Goal: Task Accomplishment & Management: Use online tool/utility

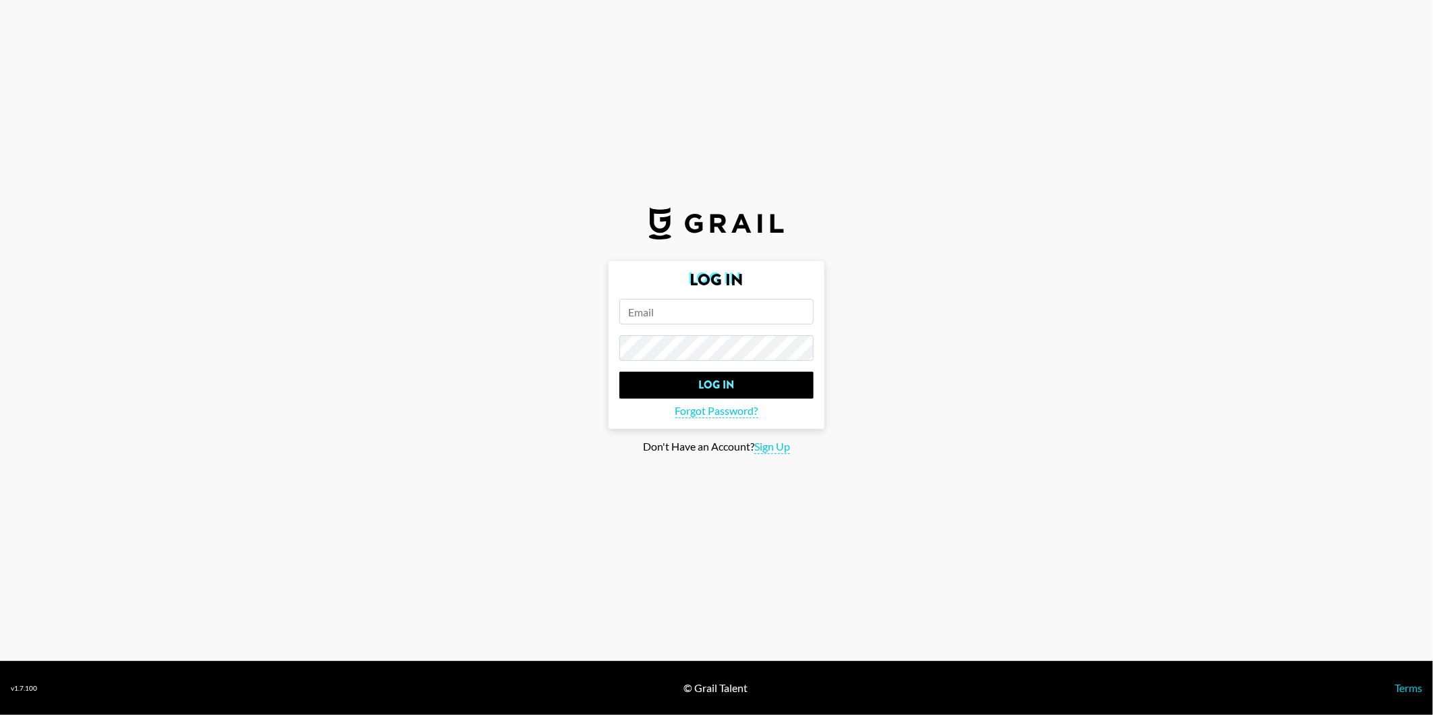
click at [661, 302] on input "email" at bounding box center [716, 312] width 194 height 26
type input "[PERSON_NAME][EMAIL_ADDRESS][DOMAIN_NAME]"
click at [619, 372] on input "Log In" at bounding box center [716, 385] width 194 height 27
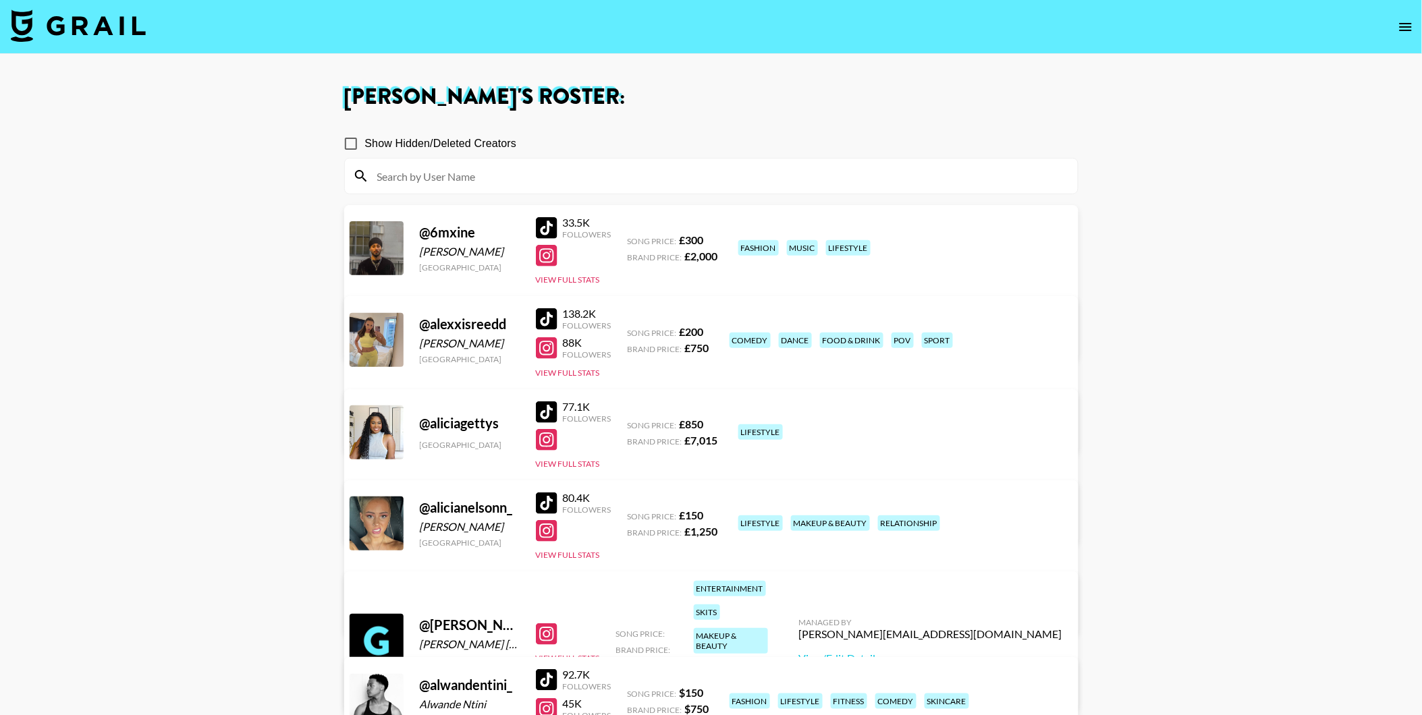
click at [514, 172] on input at bounding box center [719, 176] width 700 height 22
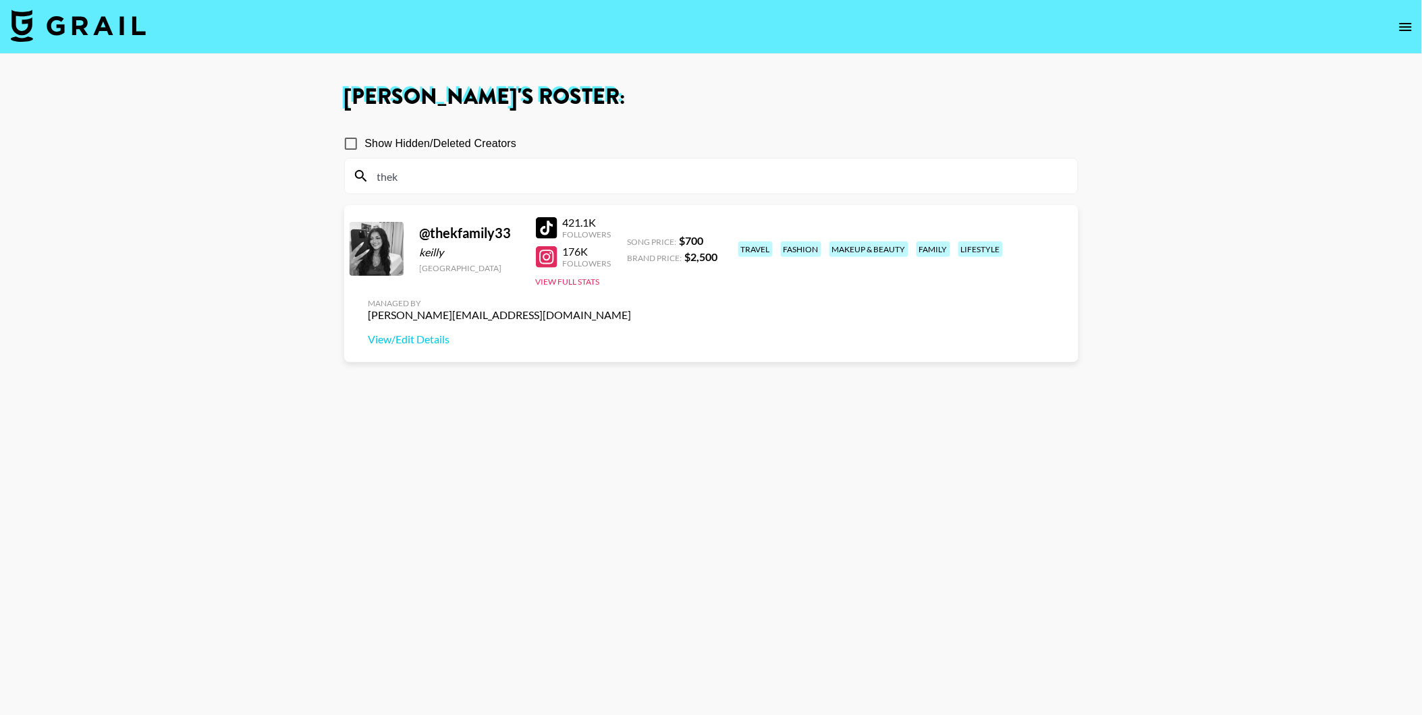
type input "thek"
click at [462, 396] on section "Show Hidden/Deleted Creators thek @ thekfamily33 keilly United States 421.1K Fo…" at bounding box center [711, 422] width 734 height 607
click at [550, 227] on div at bounding box center [547, 228] width 22 height 22
click at [51, 32] on img at bounding box center [78, 25] width 135 height 32
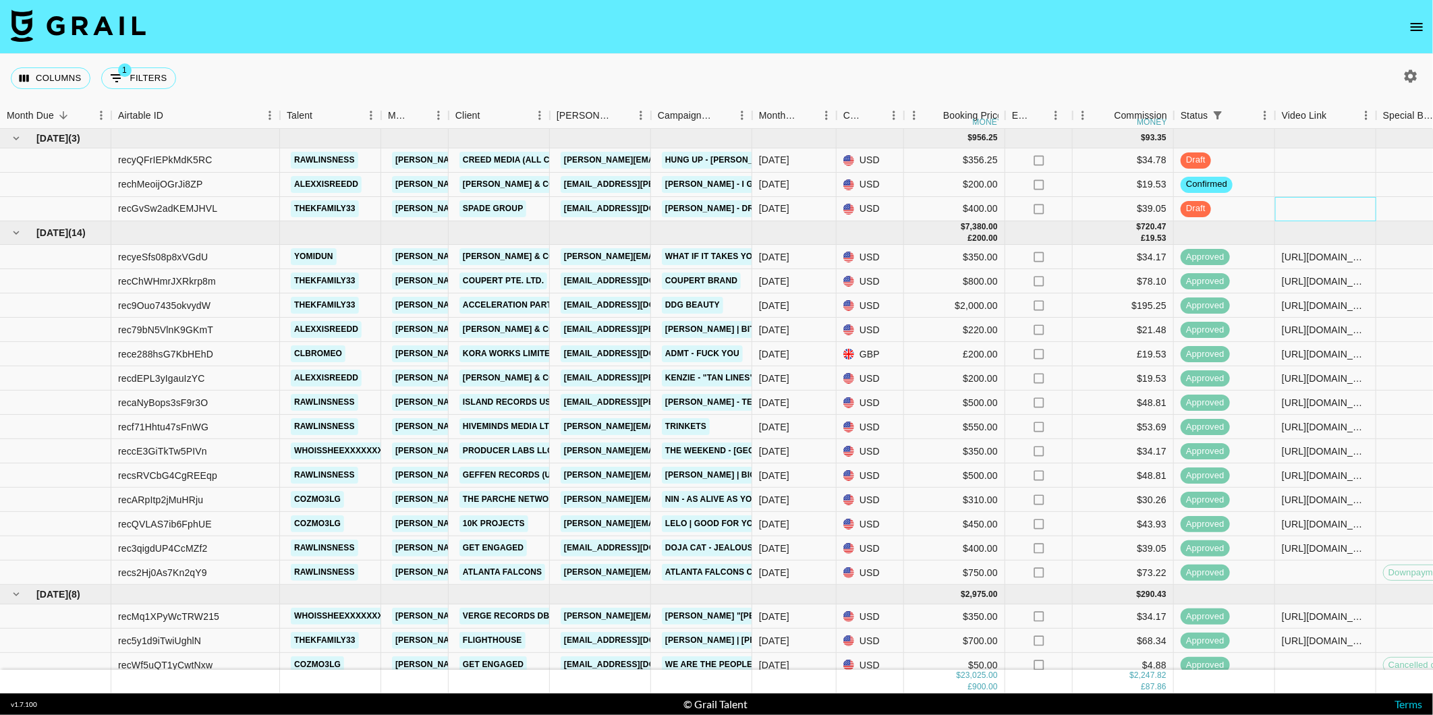
click at [1335, 211] on div at bounding box center [1325, 209] width 101 height 24
type input "https://www.tiktok.com/@thekfamily33/video/7545597907307695390?is_from_webapp=1…"
drag, startPoint x: 1236, startPoint y: 77, endPoint x: 1227, endPoint y: 96, distance: 21.4
click at [1232, 79] on div "Columns 1 Filters + Booking" at bounding box center [716, 78] width 1433 height 49
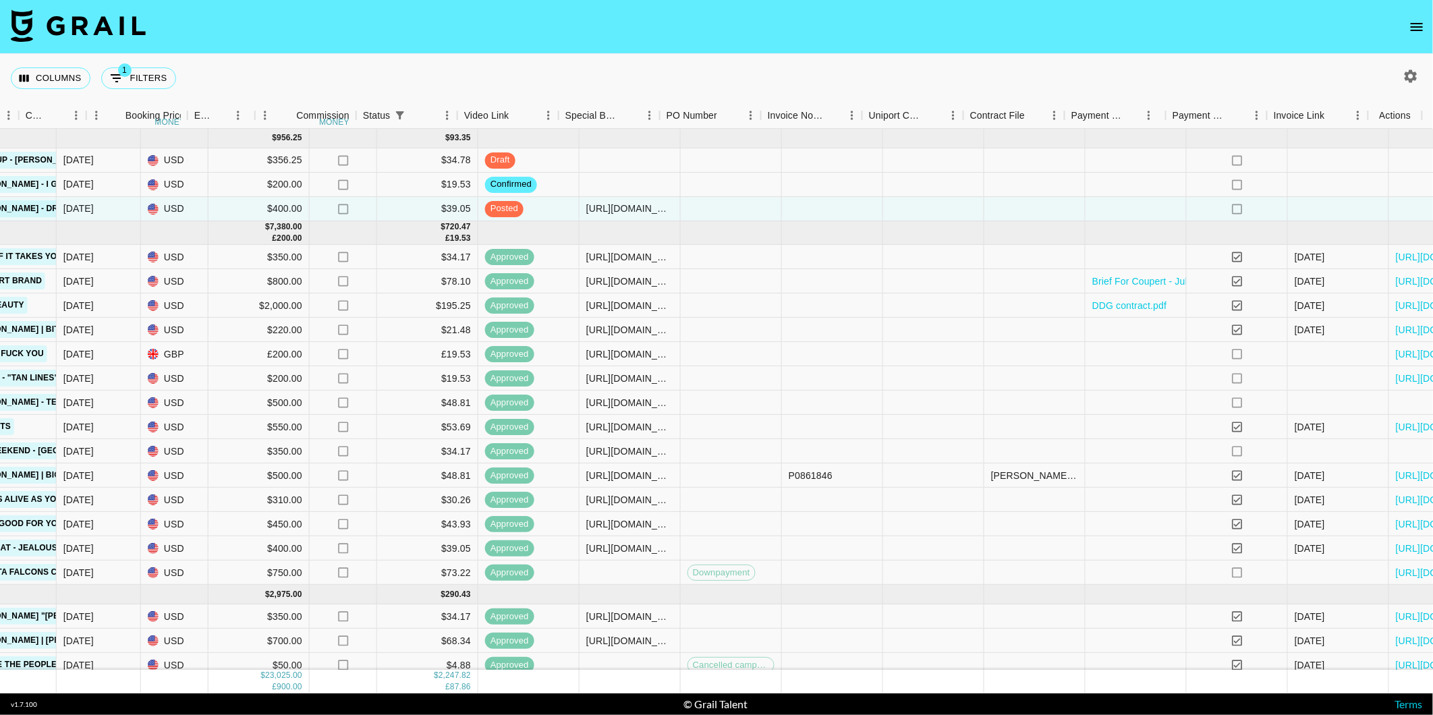
scroll to position [0, 818]
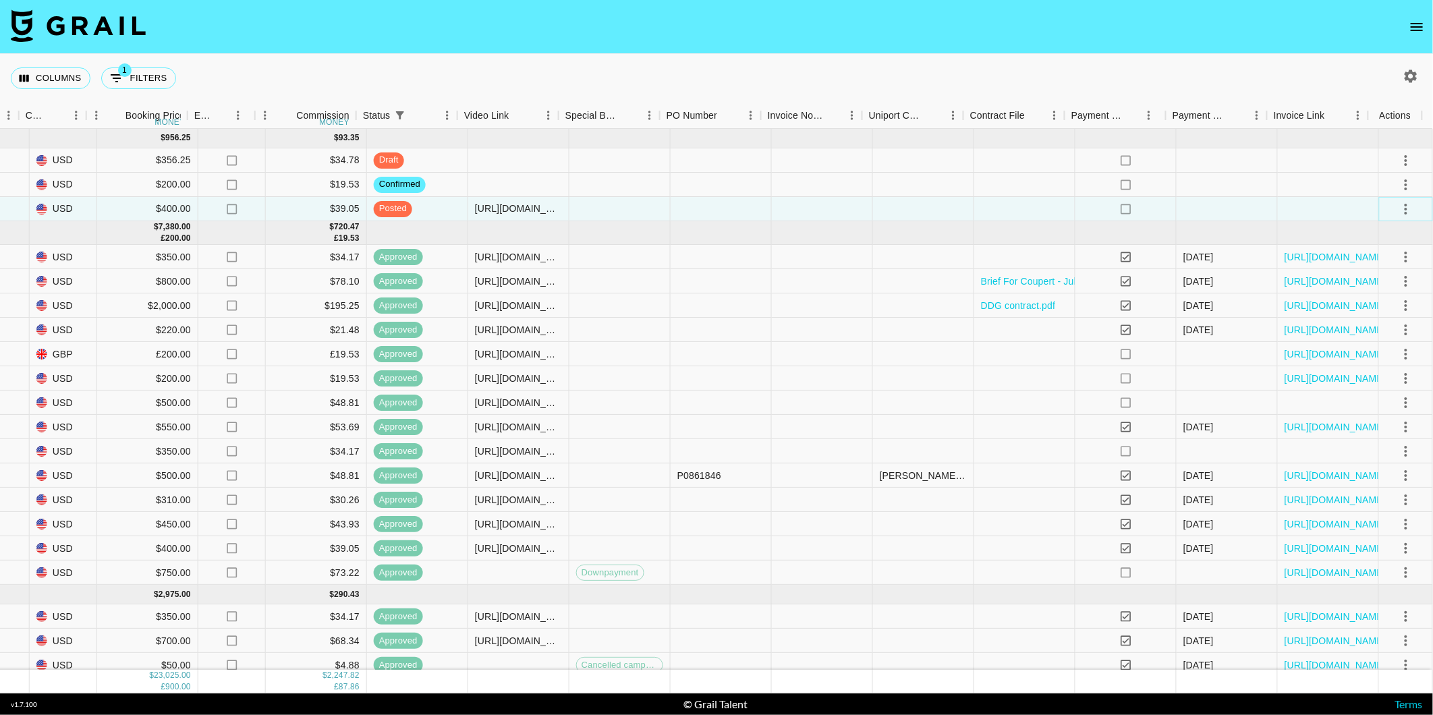
click at [1398, 209] on icon "select merge strategy" at bounding box center [1406, 209] width 16 height 16
click at [1367, 333] on div "Approve" at bounding box center [1378, 335] width 41 height 16
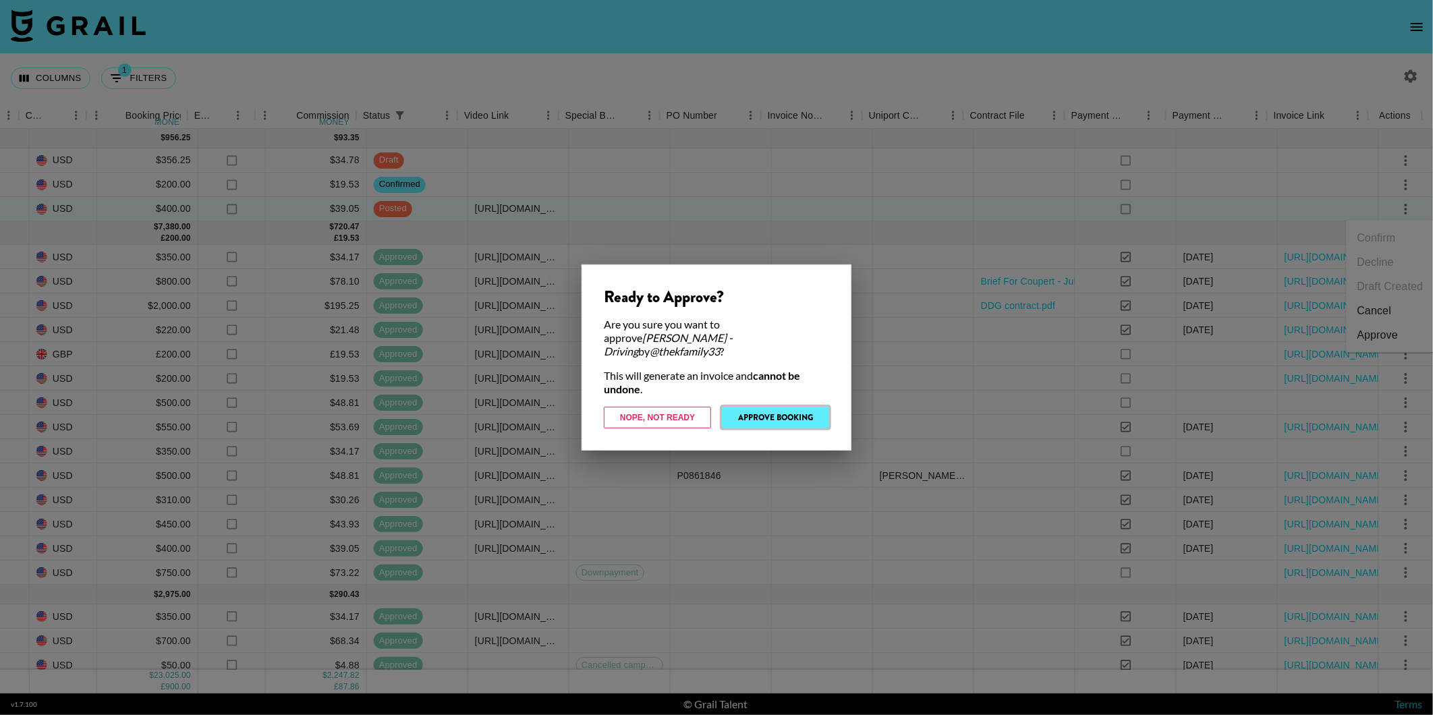
click at [725, 410] on button "Approve Booking" at bounding box center [775, 418] width 107 height 22
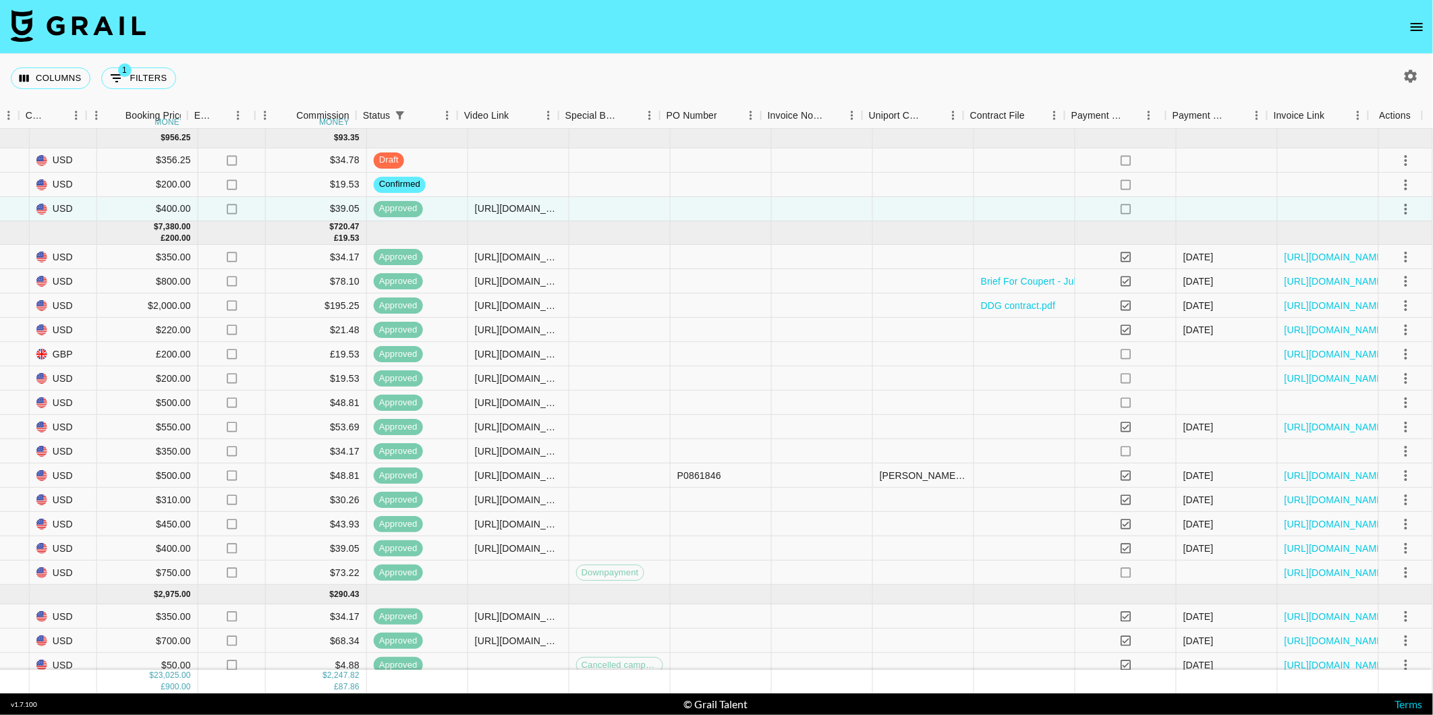
click at [595, 49] on nav at bounding box center [716, 27] width 1433 height 54
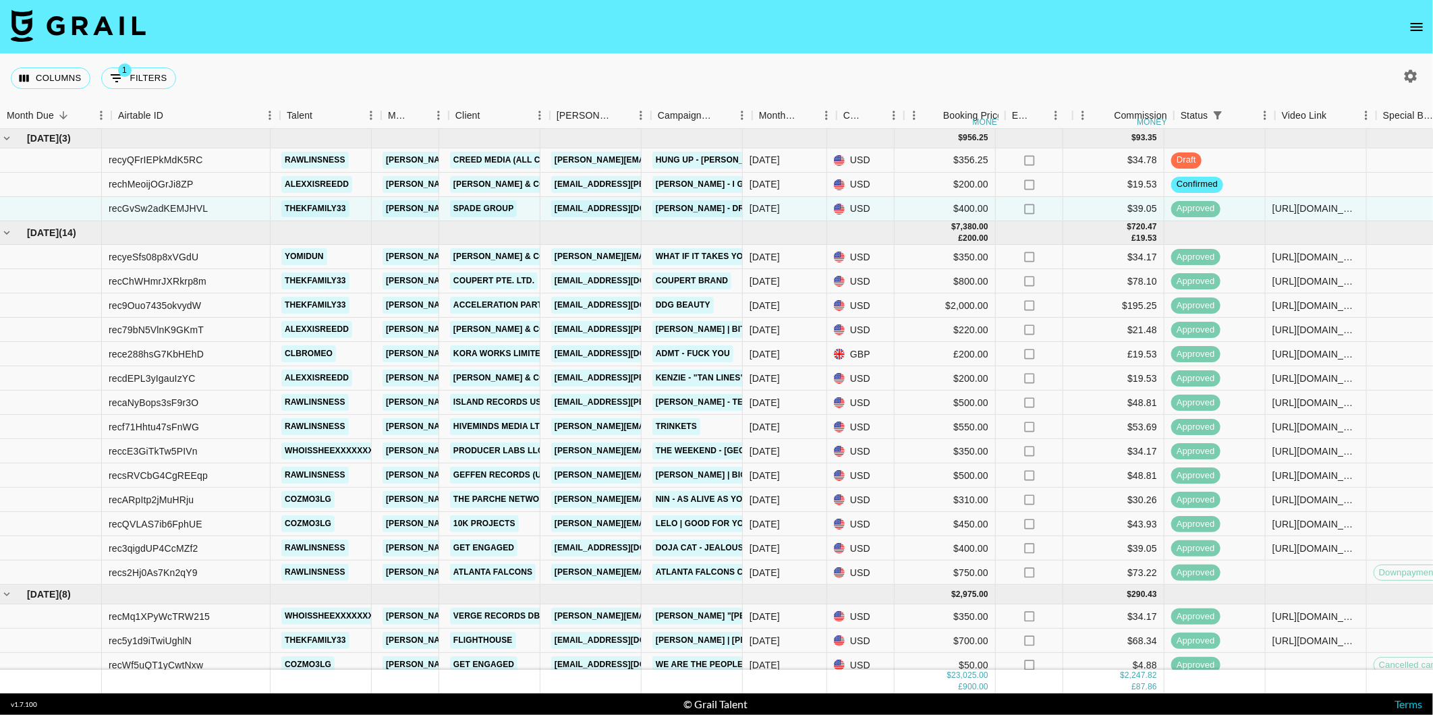
scroll to position [0, 0]
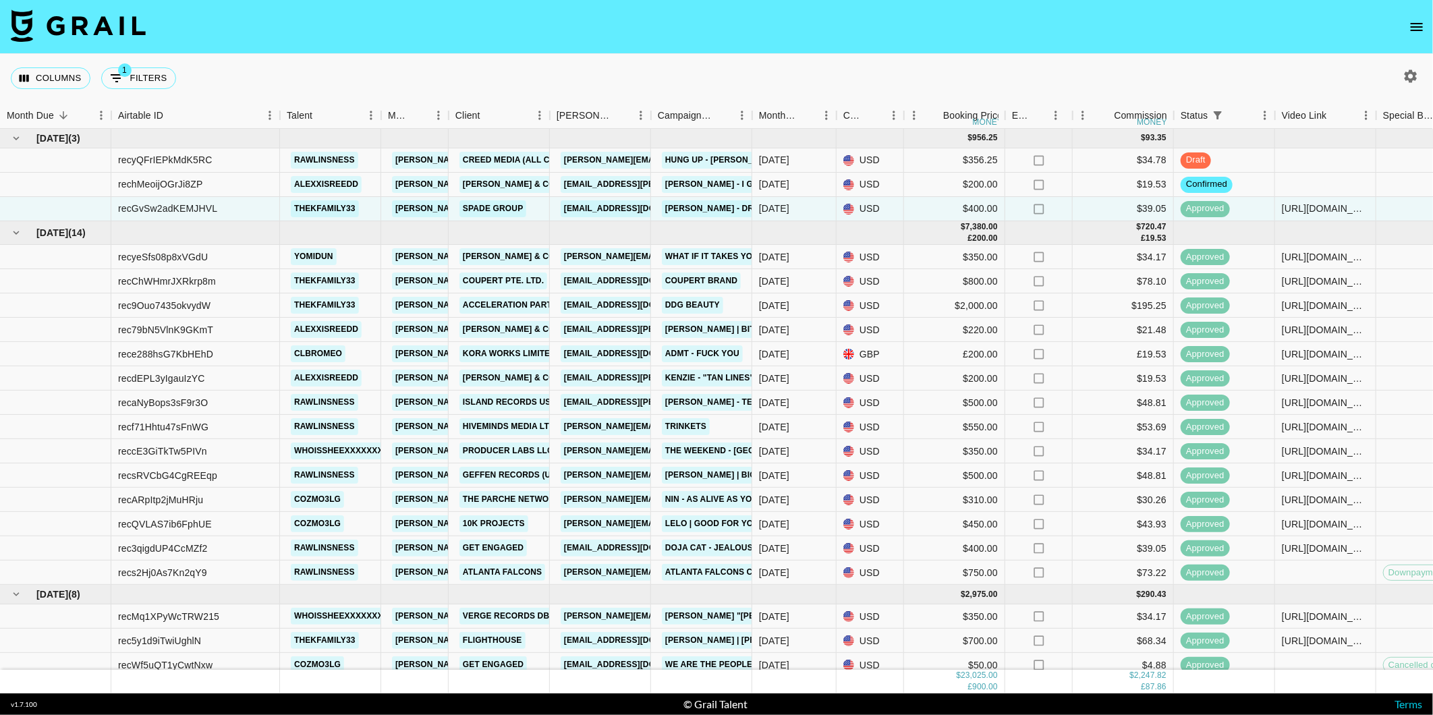
click at [1408, 25] on button "open drawer" at bounding box center [1417, 26] width 27 height 27
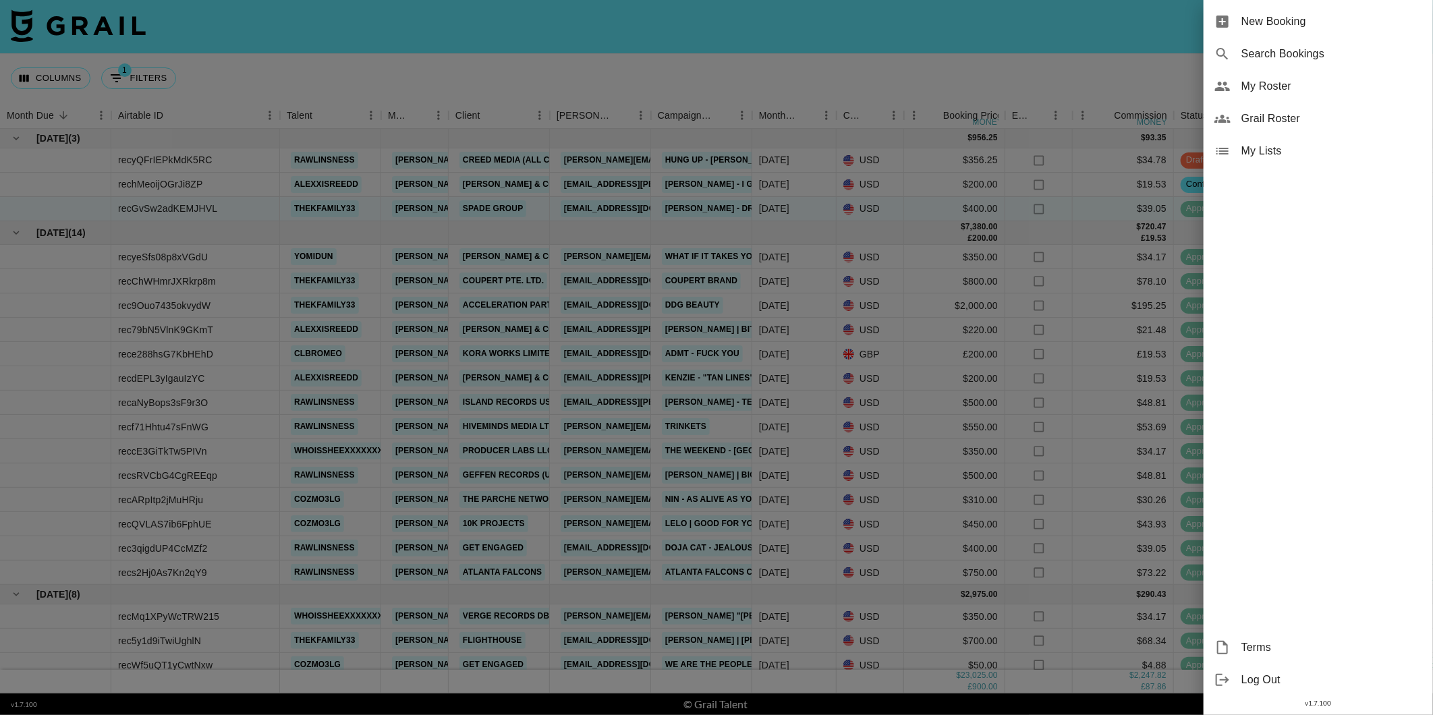
click at [1259, 679] on span "Log Out" at bounding box center [1332, 680] width 181 height 16
